Goal: Find specific page/section: Find specific page/section

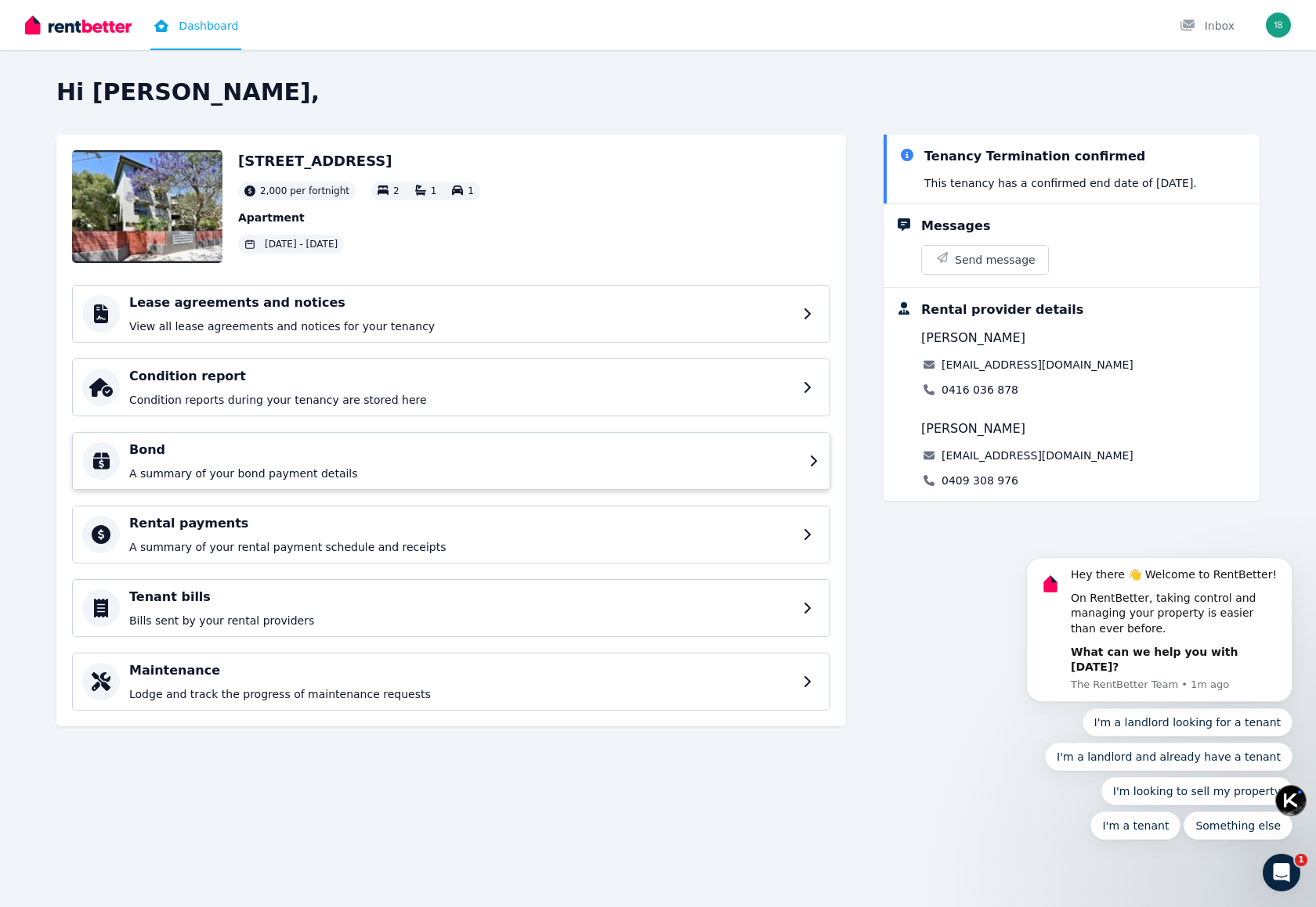
click at [444, 476] on p "A summary of your bond payment details" at bounding box center [464, 473] width 671 height 16
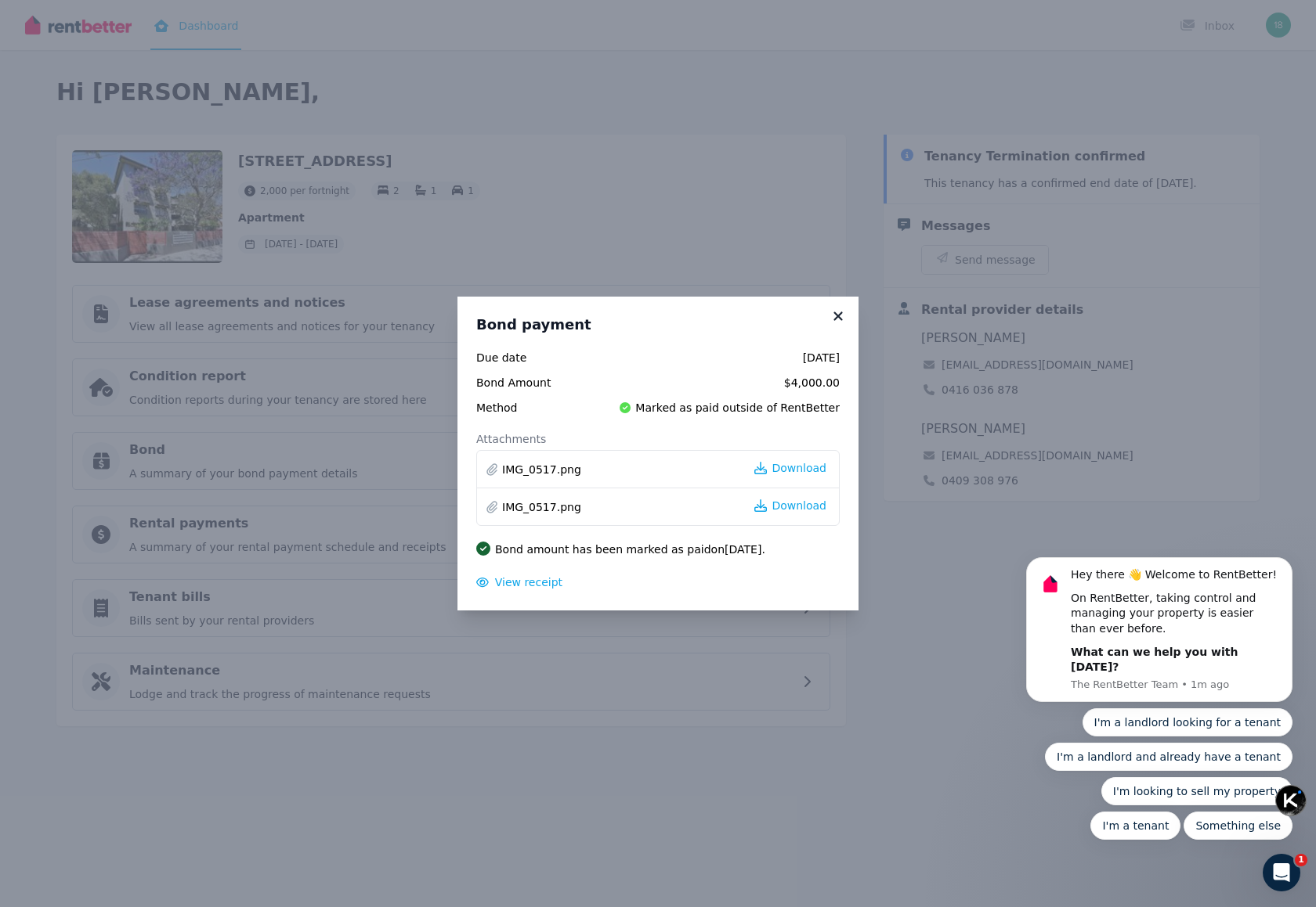
click at [843, 320] on icon at bounding box center [837, 316] width 16 height 14
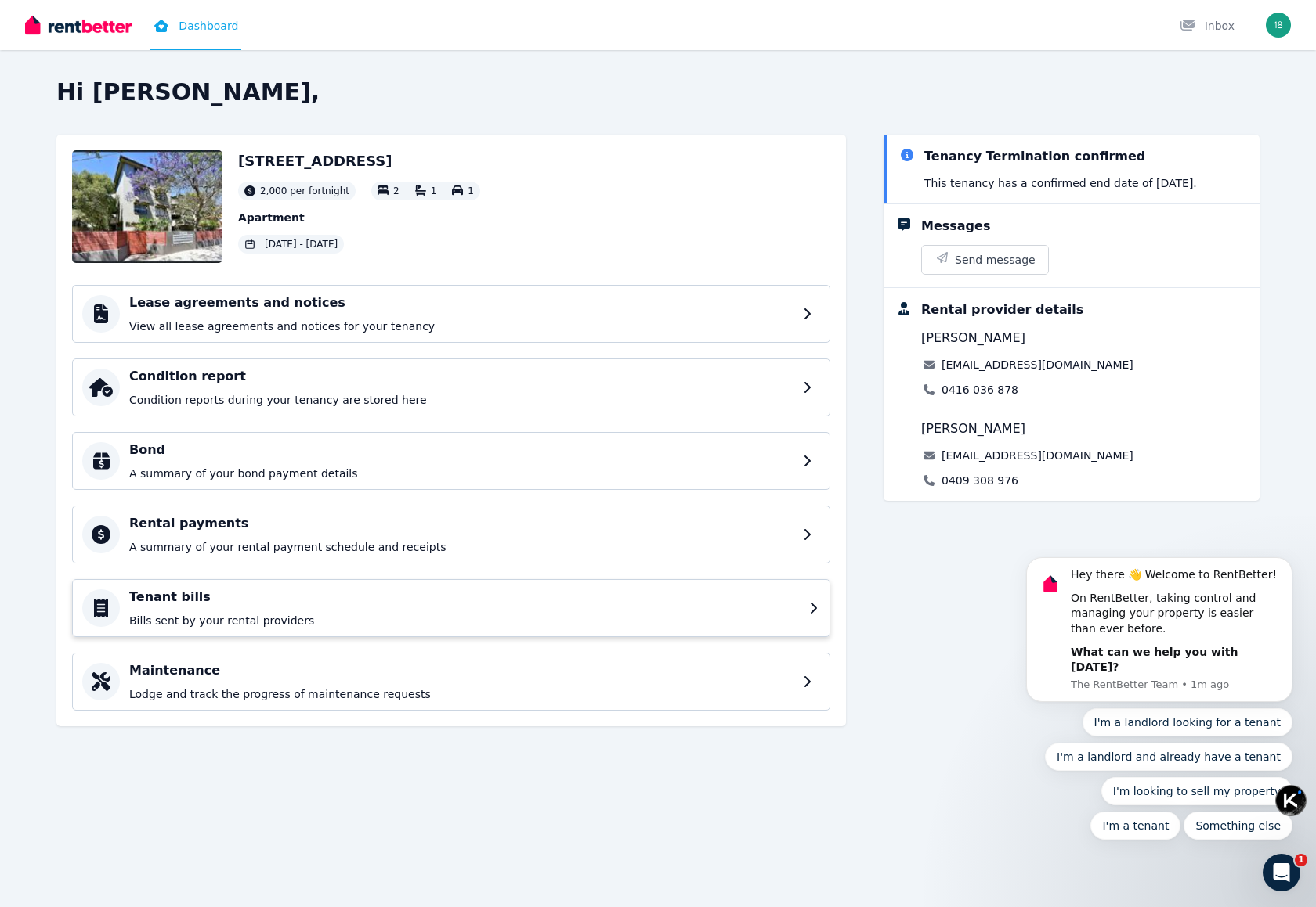
click at [455, 597] on h4 "Tenant bills" at bounding box center [464, 597] width 671 height 19
